Goal: Task Accomplishment & Management: Use online tool/utility

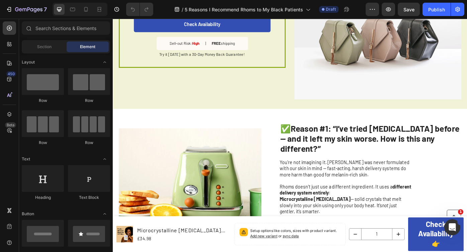
scroll to position [324, 0]
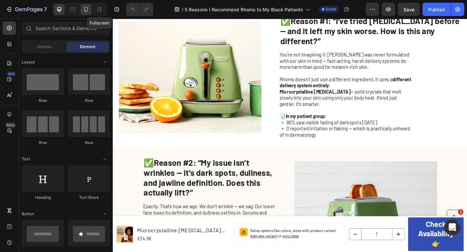
click at [88, 10] on icon at bounding box center [86, 9] width 7 height 7
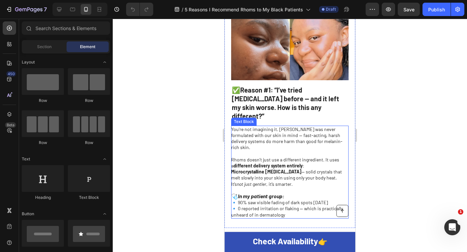
scroll to position [295, 0]
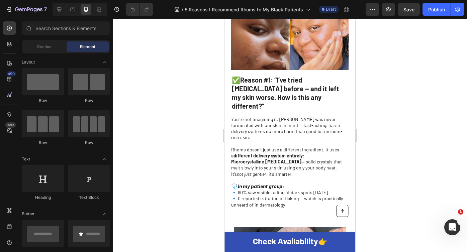
click at [387, 103] on div at bounding box center [290, 136] width 354 height 234
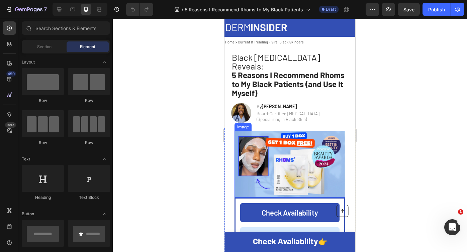
scroll to position [0, 0]
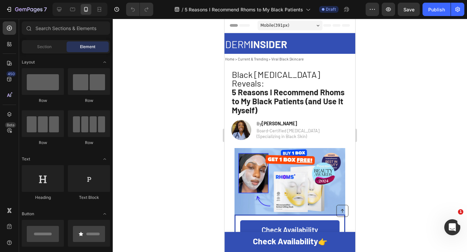
click at [165, 136] on div at bounding box center [290, 136] width 354 height 234
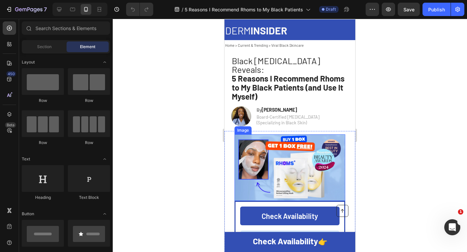
scroll to position [10, 0]
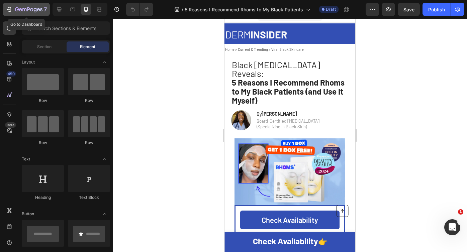
click at [10, 7] on icon "button" at bounding box center [9, 9] width 3 height 5
